Goal: Task Accomplishment & Management: Manage account settings

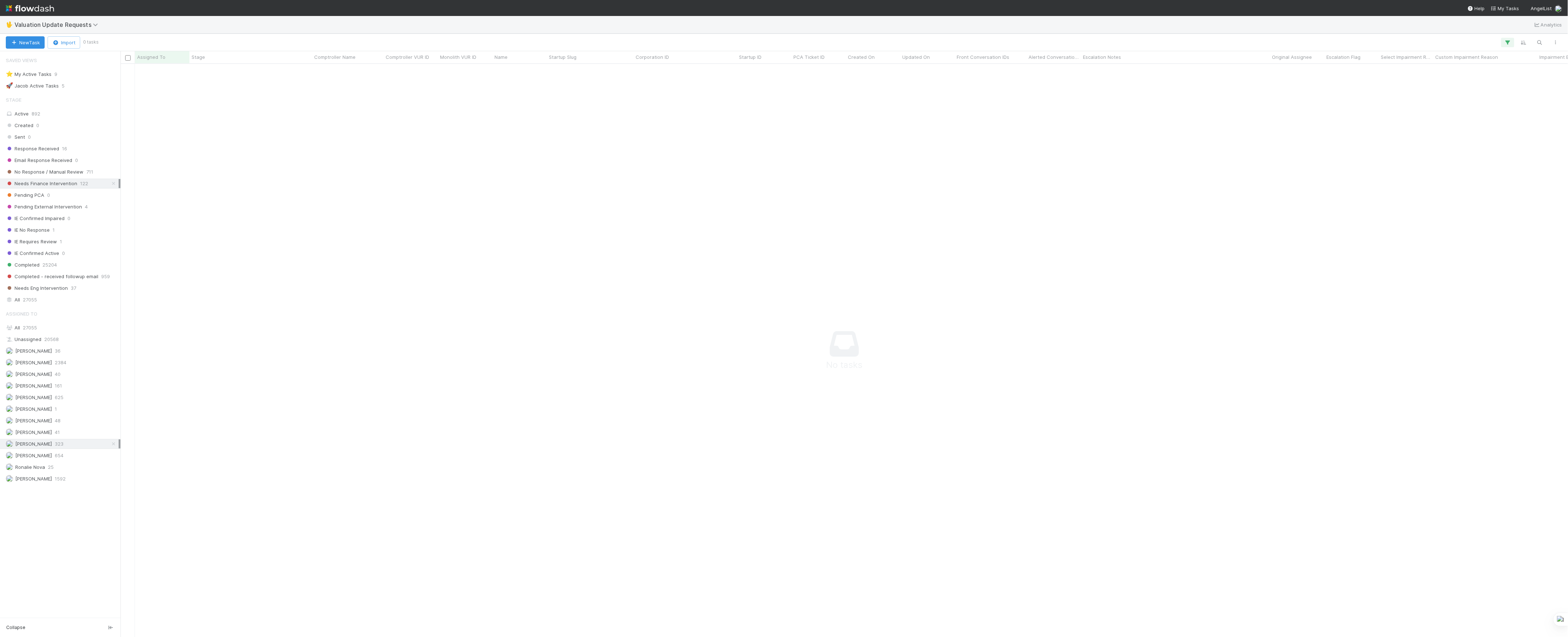
scroll to position [558, 1433]
click at [60, 471] on div "Ronalie Nova 25" at bounding box center [63, 467] width 113 height 9
click at [1505, 46] on icon "button" at bounding box center [1508, 42] width 7 height 6
click at [448, 204] on div "1 filter Reset Filters If Assigned To is [PERSON_NAME] And.. Or if..." at bounding box center [784, 318] width 1568 height 637
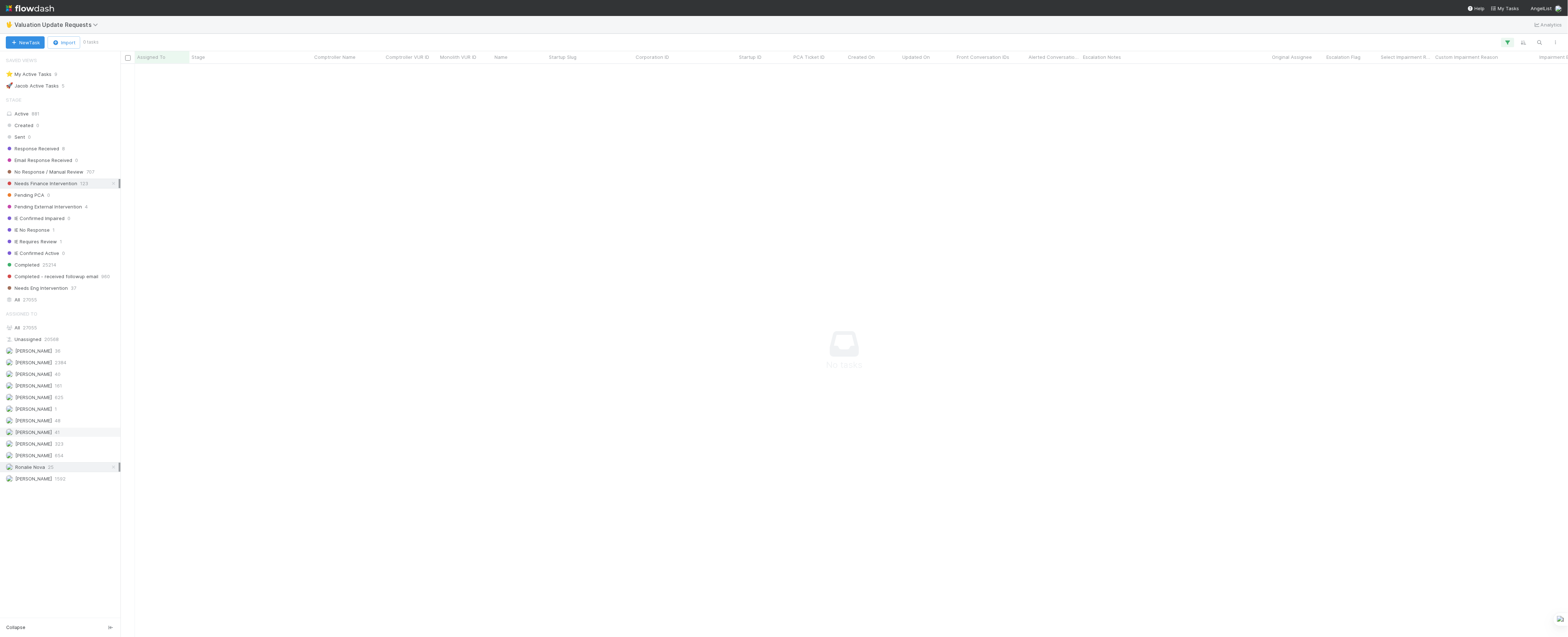
click at [64, 437] on div "[PERSON_NAME] 41" at bounding box center [63, 433] width 113 height 9
click at [82, 175] on div "No Response / Manual Review 707" at bounding box center [63, 172] width 113 height 9
click at [76, 187] on div "Needs Finance Intervention 123" at bounding box center [63, 183] width 113 height 9
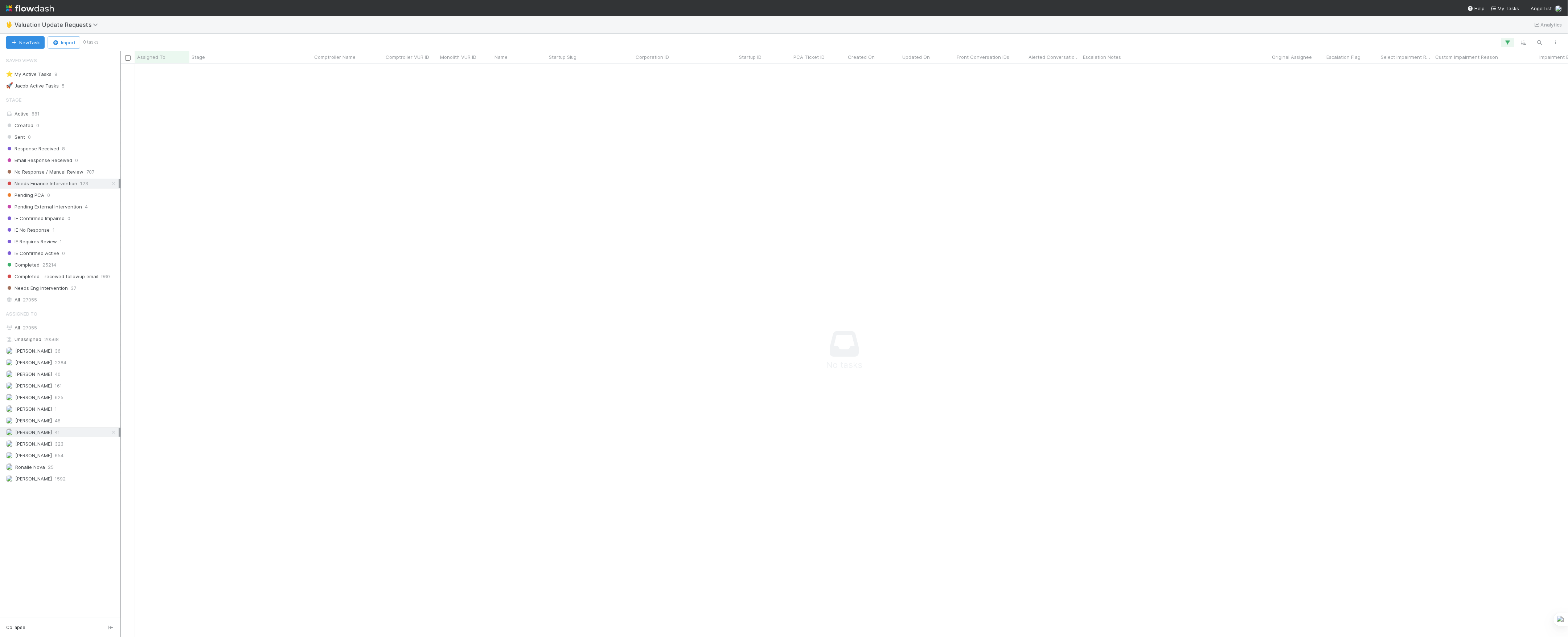
scroll to position [558, 1433]
click at [116, 434] on icon at bounding box center [114, 432] width 7 height 4
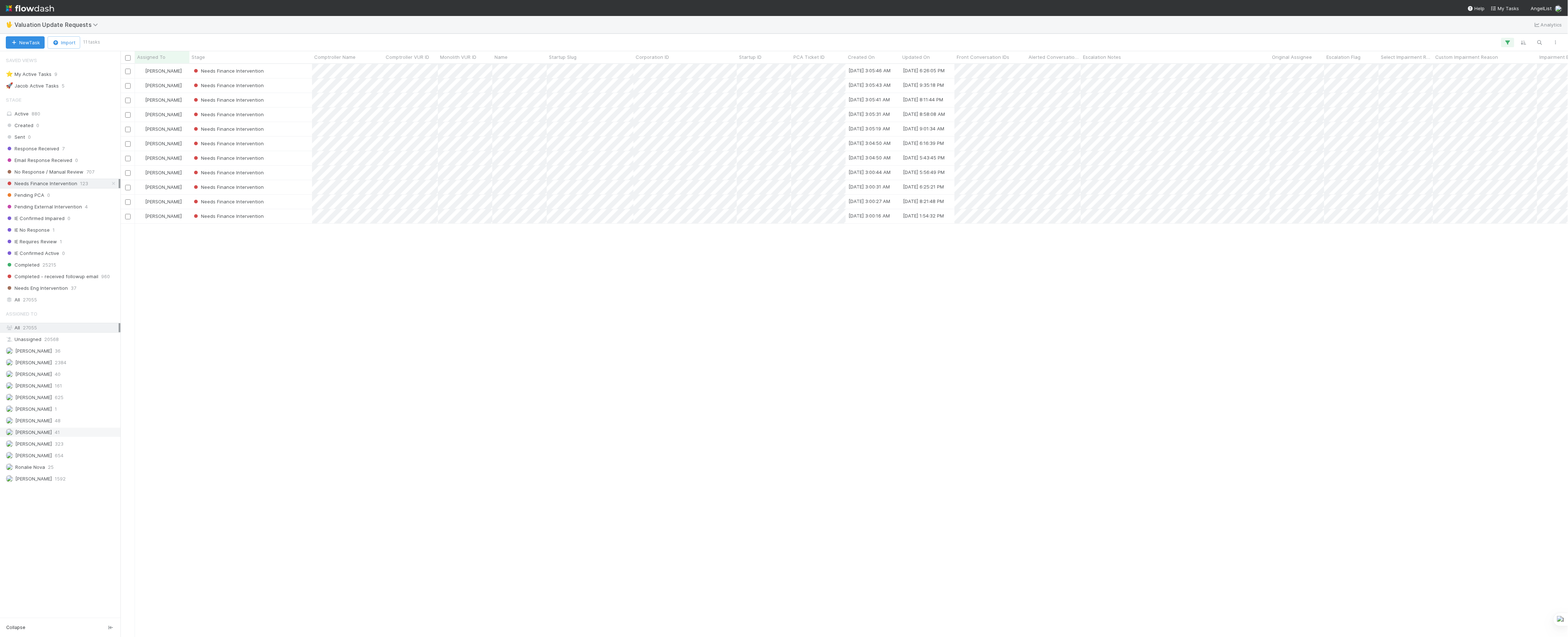
scroll to position [566, 1440]
click at [82, 174] on div "No Response / Manual Review 707" at bounding box center [63, 172] width 113 height 9
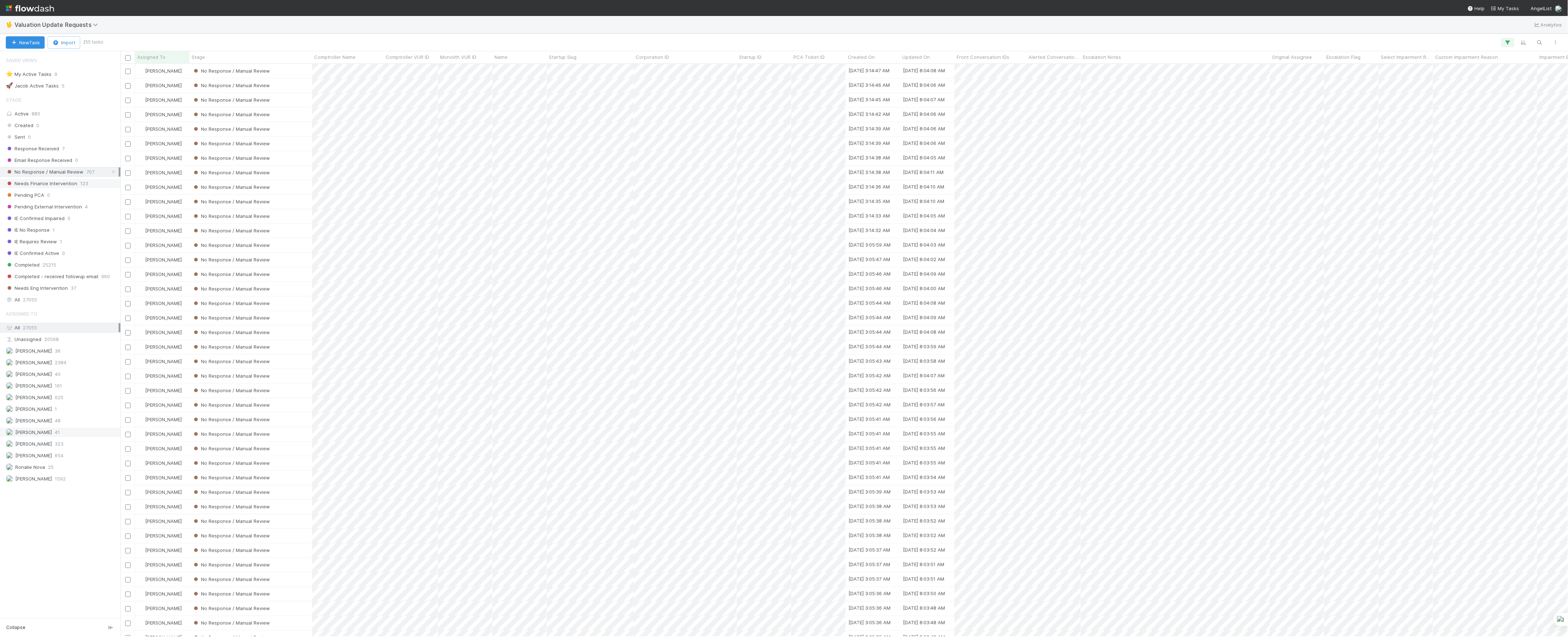
scroll to position [566, 1440]
click at [80, 185] on span "123" at bounding box center [84, 183] width 8 height 9
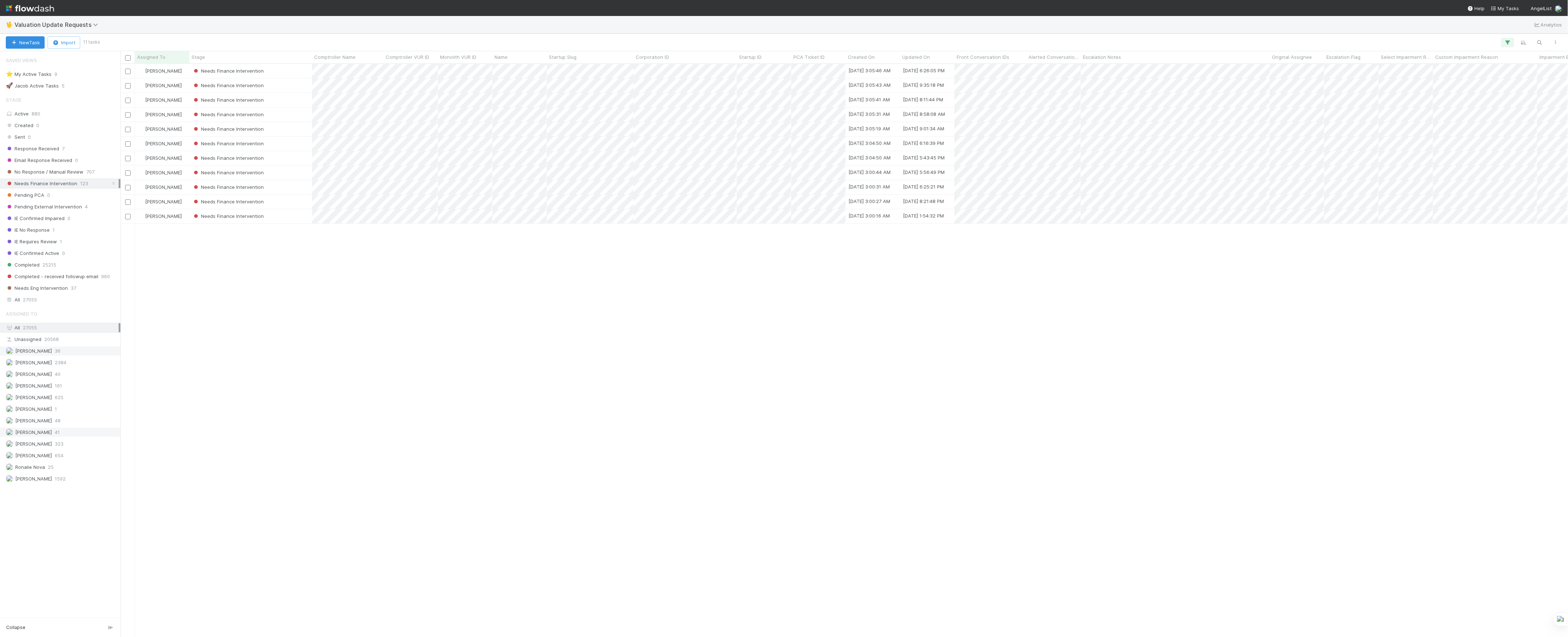
scroll to position [566, 1440]
click at [1509, 42] on icon "button" at bounding box center [1508, 42] width 7 height 6
click at [1500, 82] on icon at bounding box center [1498, 80] width 7 height 4
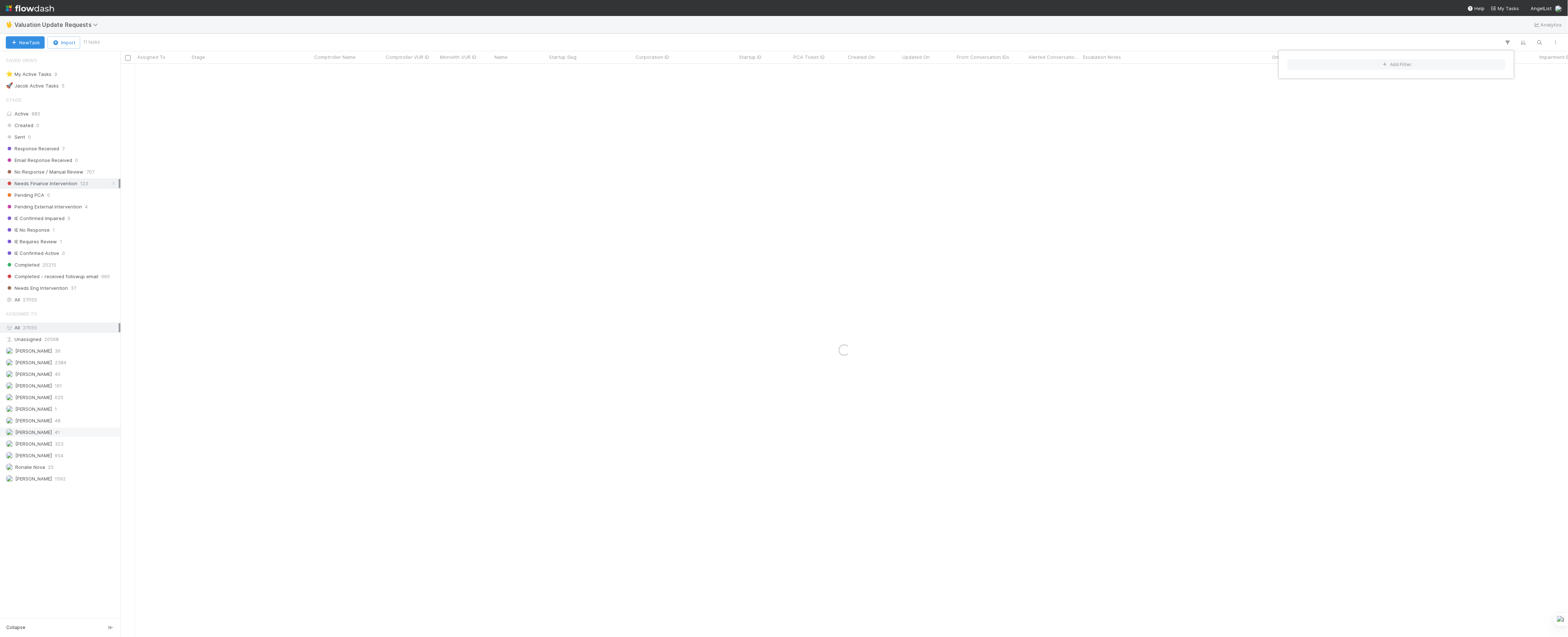
click at [706, 555] on div "Add Filter" at bounding box center [784, 318] width 1568 height 637
click at [58, 450] on div "Add Filter" at bounding box center [784, 318] width 1568 height 637
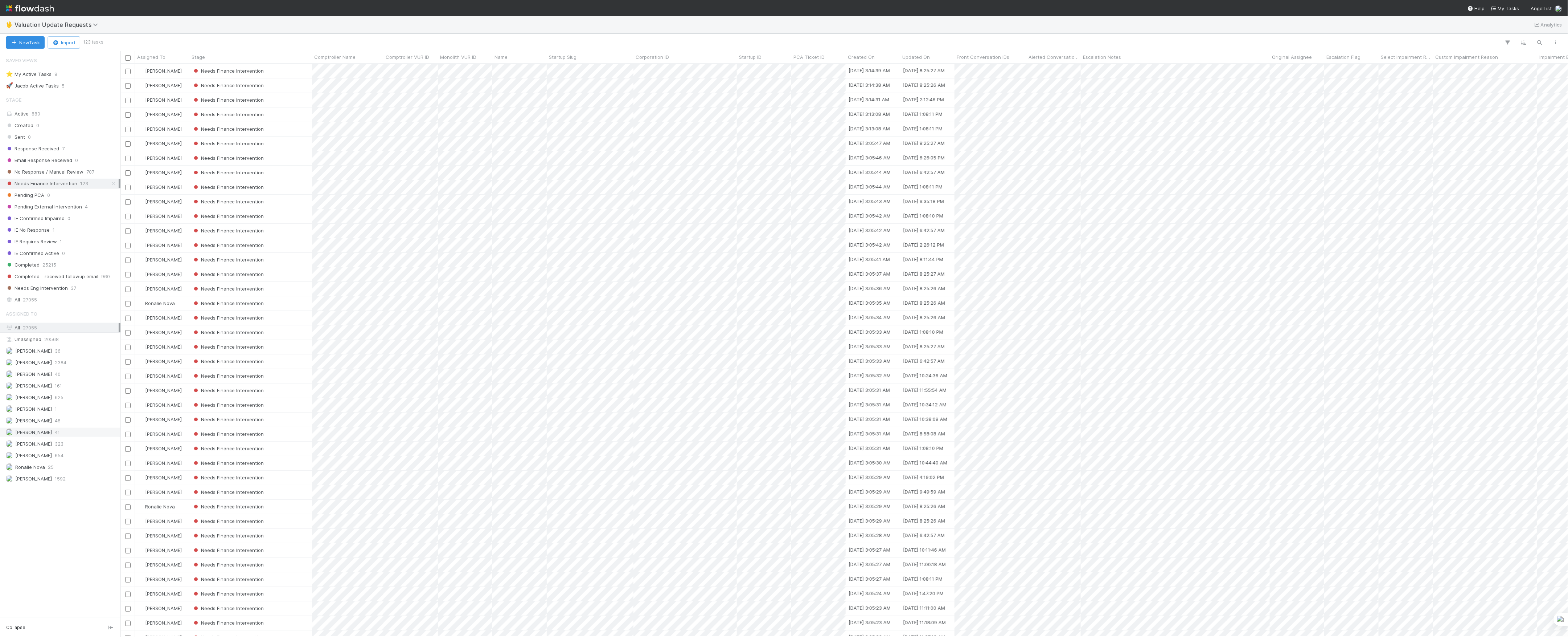
click at [58, 448] on span "323" at bounding box center [59, 444] width 9 height 9
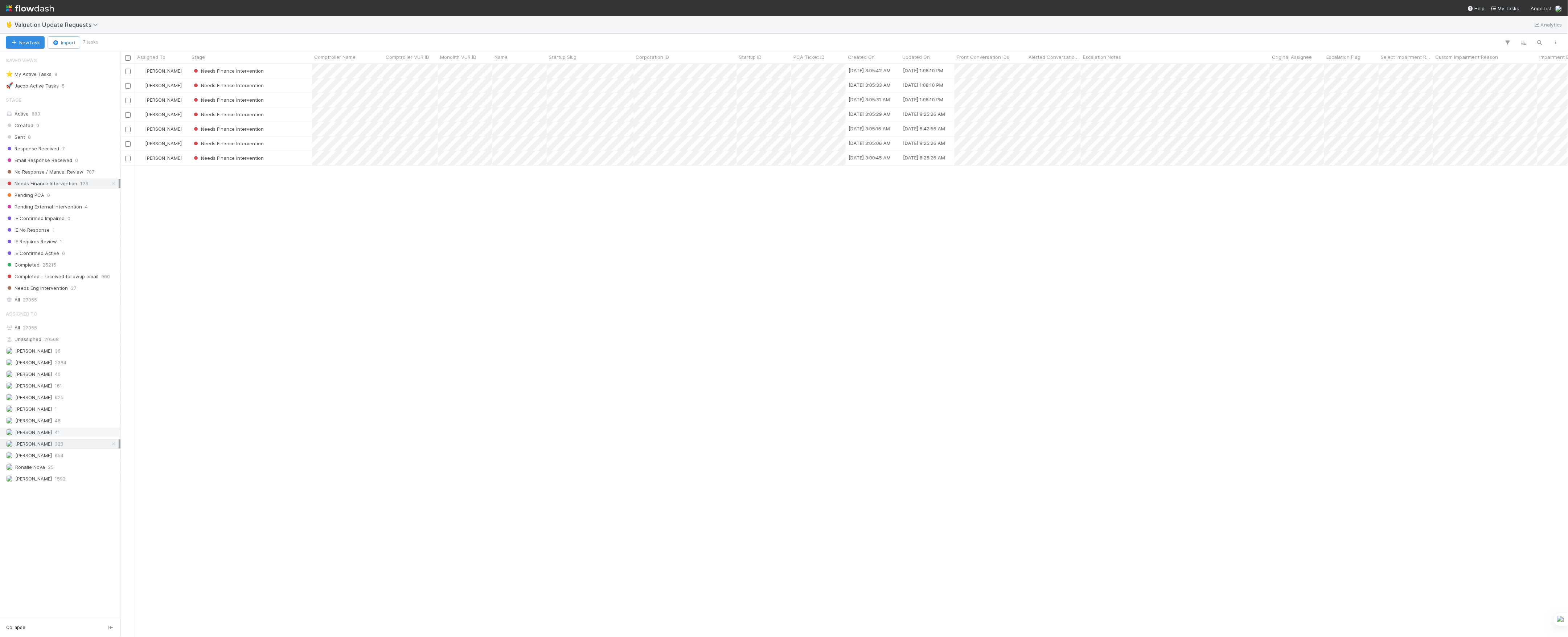
scroll to position [566, 1440]
click at [35, 470] on span "Ronalie Nova" at bounding box center [30, 467] width 30 height 6
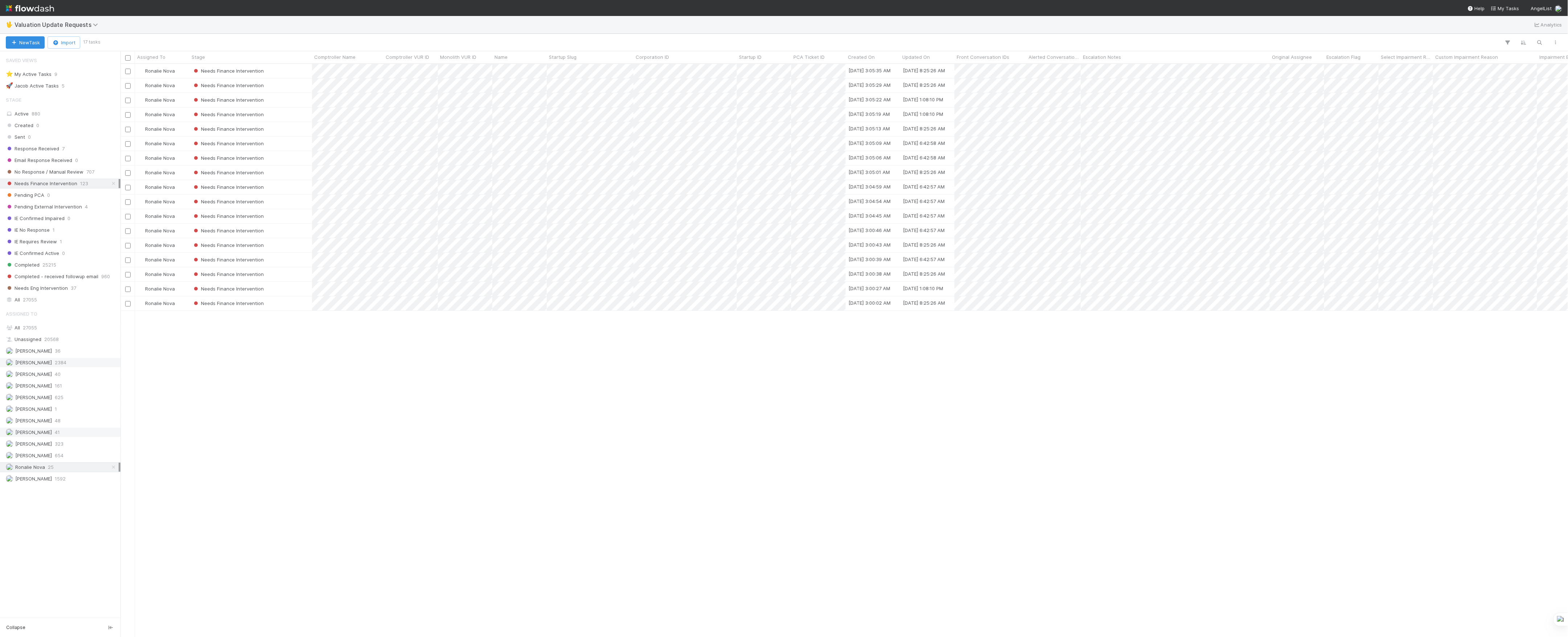
scroll to position [566, 1440]
